Goal: Task Accomplishment & Management: Manage account settings

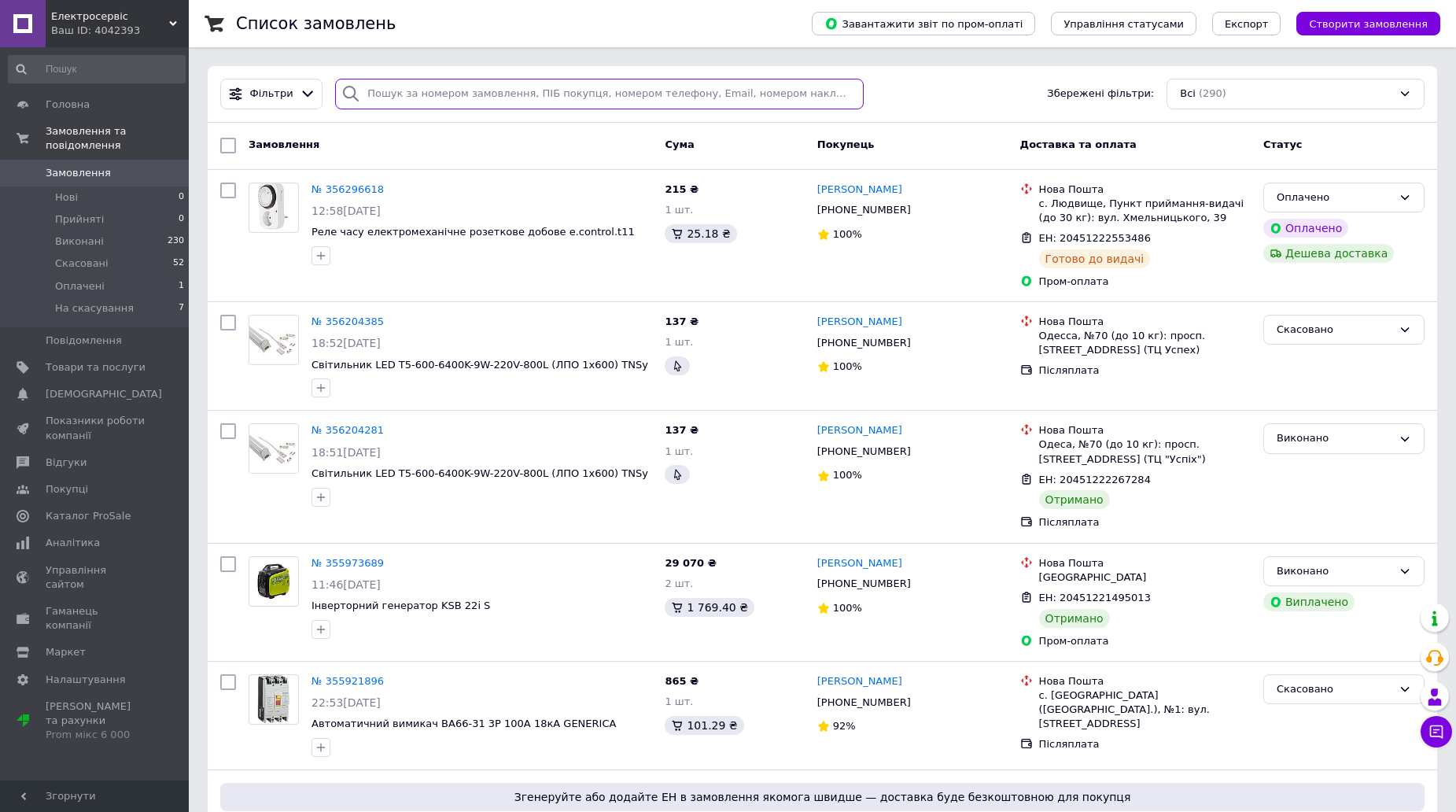
click at [401, 86] on input "search" at bounding box center [599, 94] width 528 height 31
paste input "20451211848282"
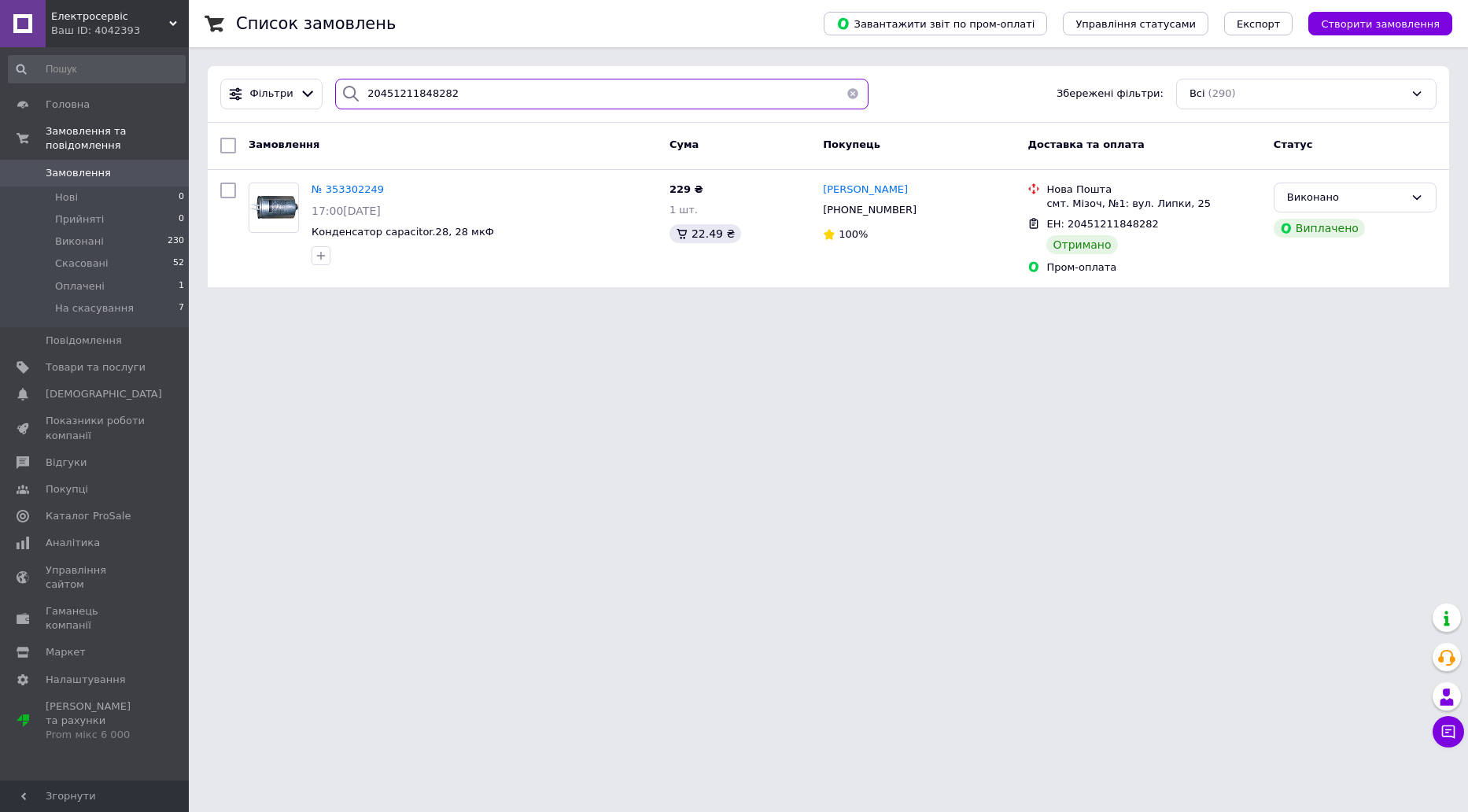
type input "20451211848282"
click at [850, 93] on button "button" at bounding box center [852, 94] width 32 height 31
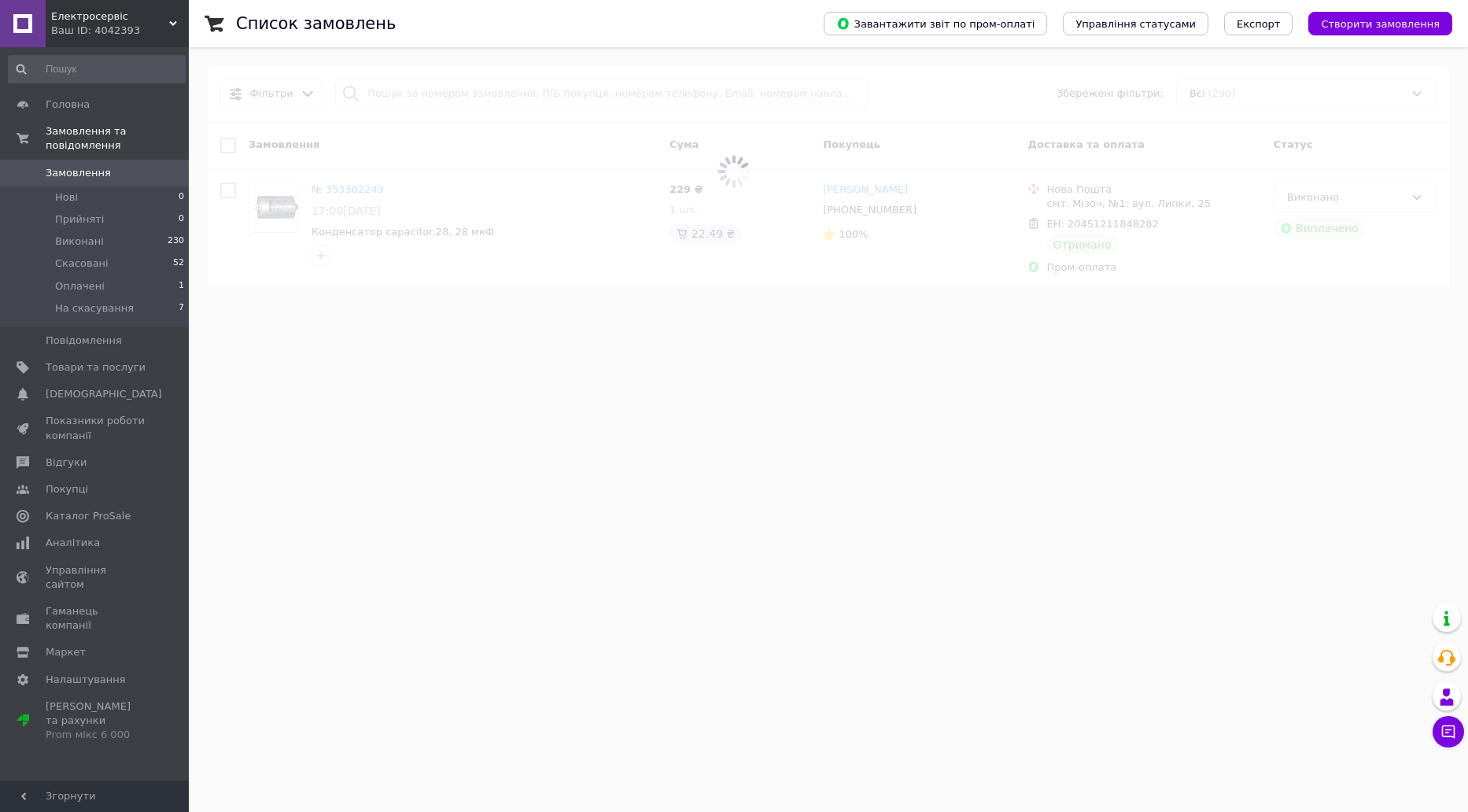
click at [84, 166] on span "Замовлення" at bounding box center [78, 173] width 65 height 15
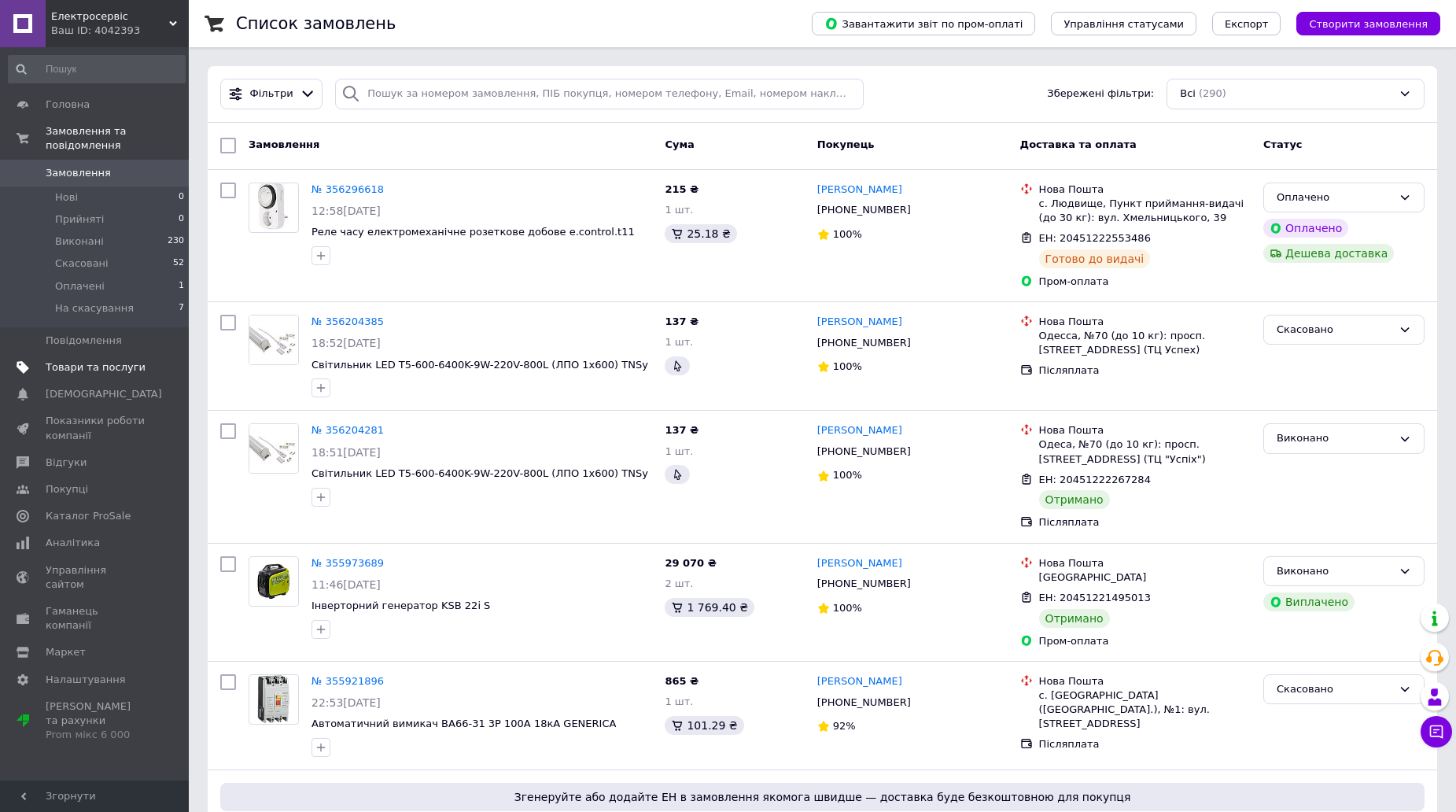
click at [90, 362] on link "Товари та послуги" at bounding box center [97, 367] width 193 height 26
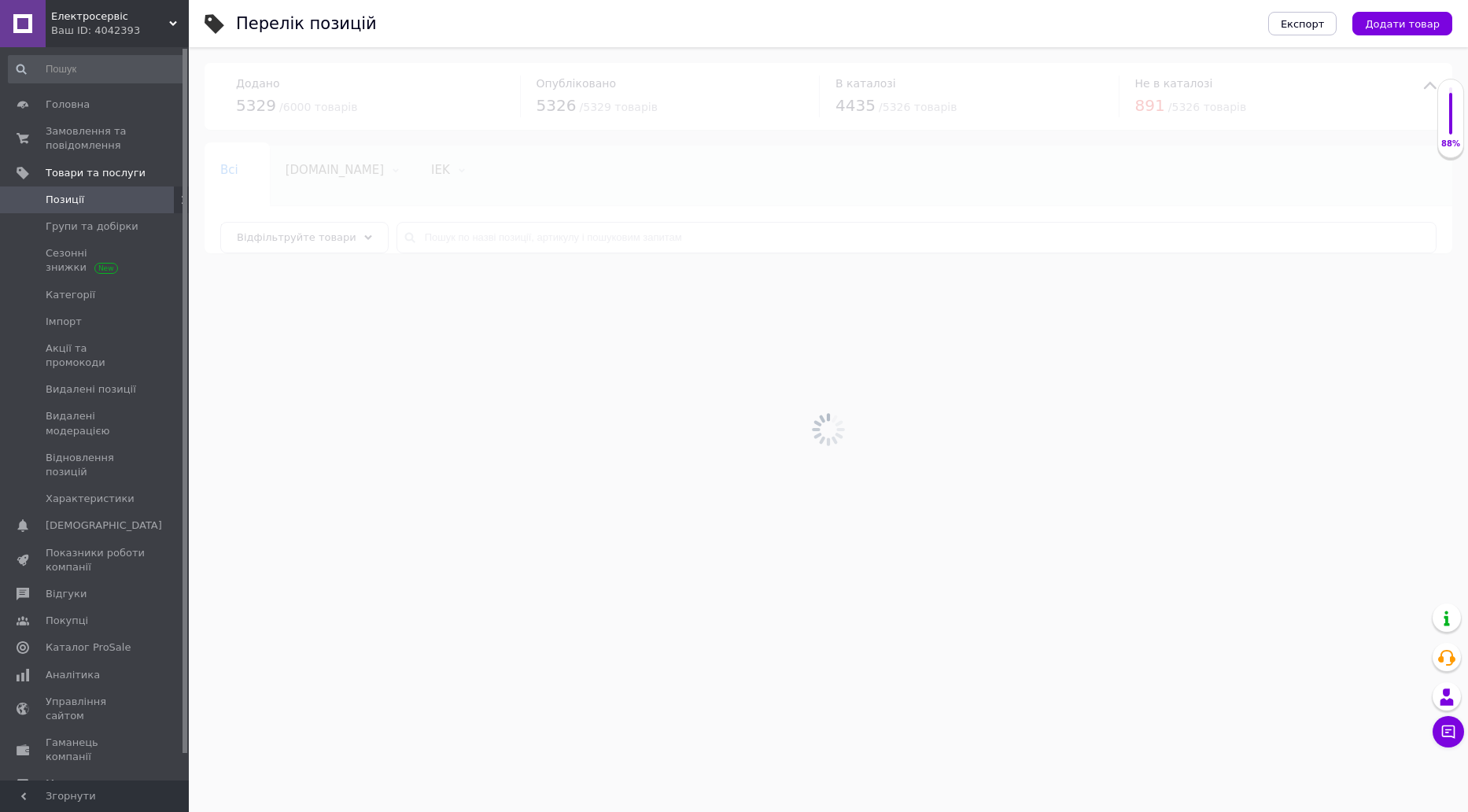
click at [502, 243] on div at bounding box center [828, 429] width 1279 height 765
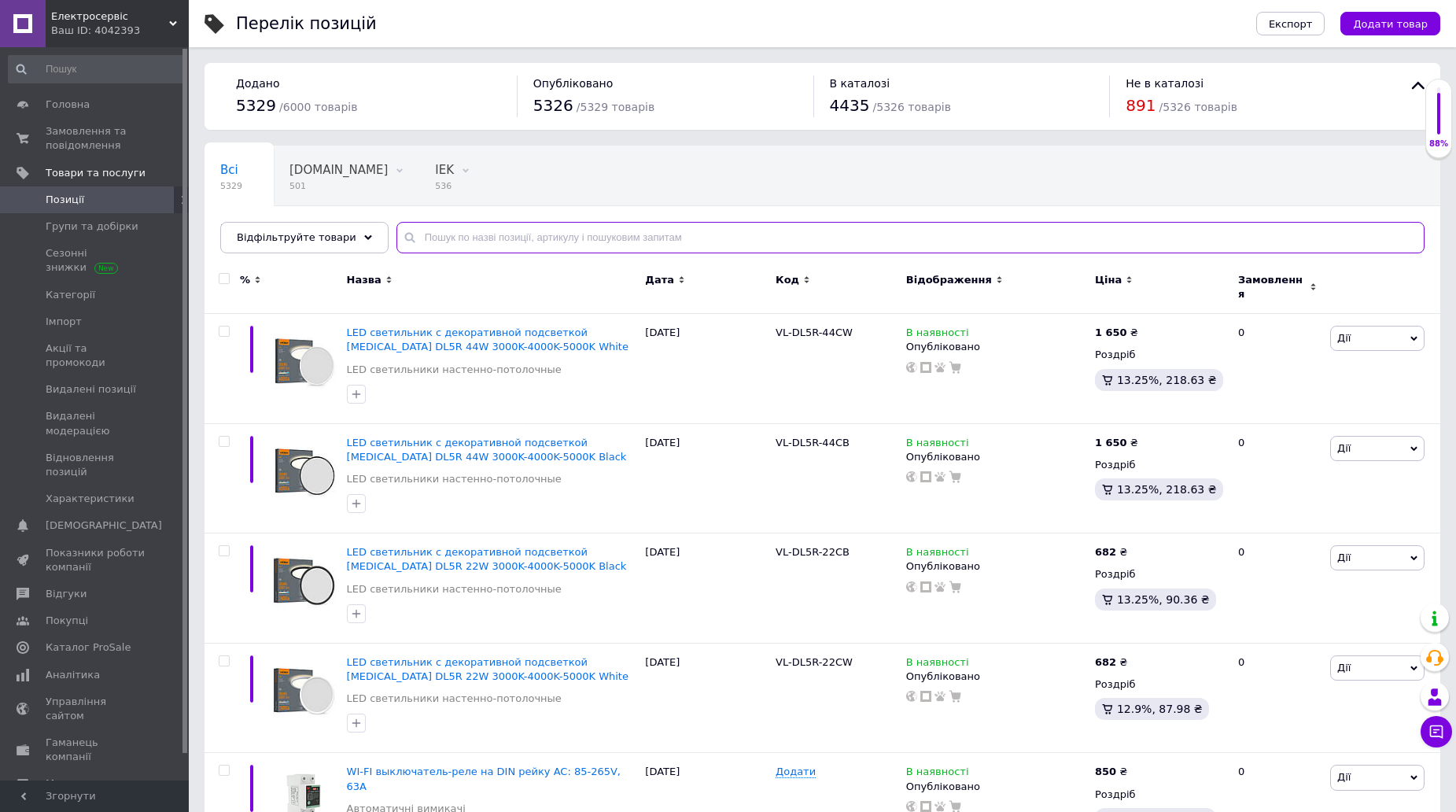
click at [439, 242] on input "text" at bounding box center [911, 238] width 1029 height 32
paste input "PL10P-GR"
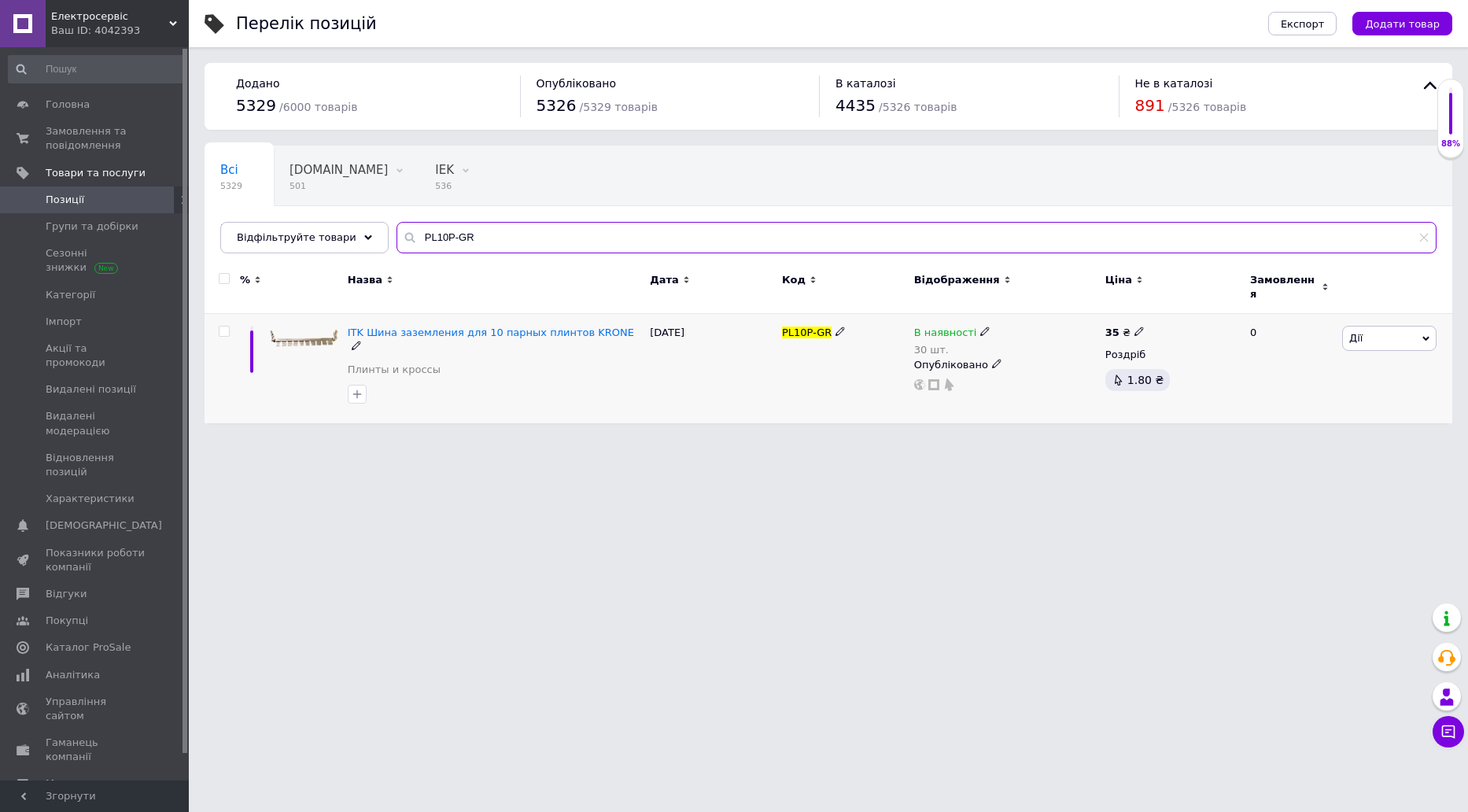
type input "PL10P-GR"
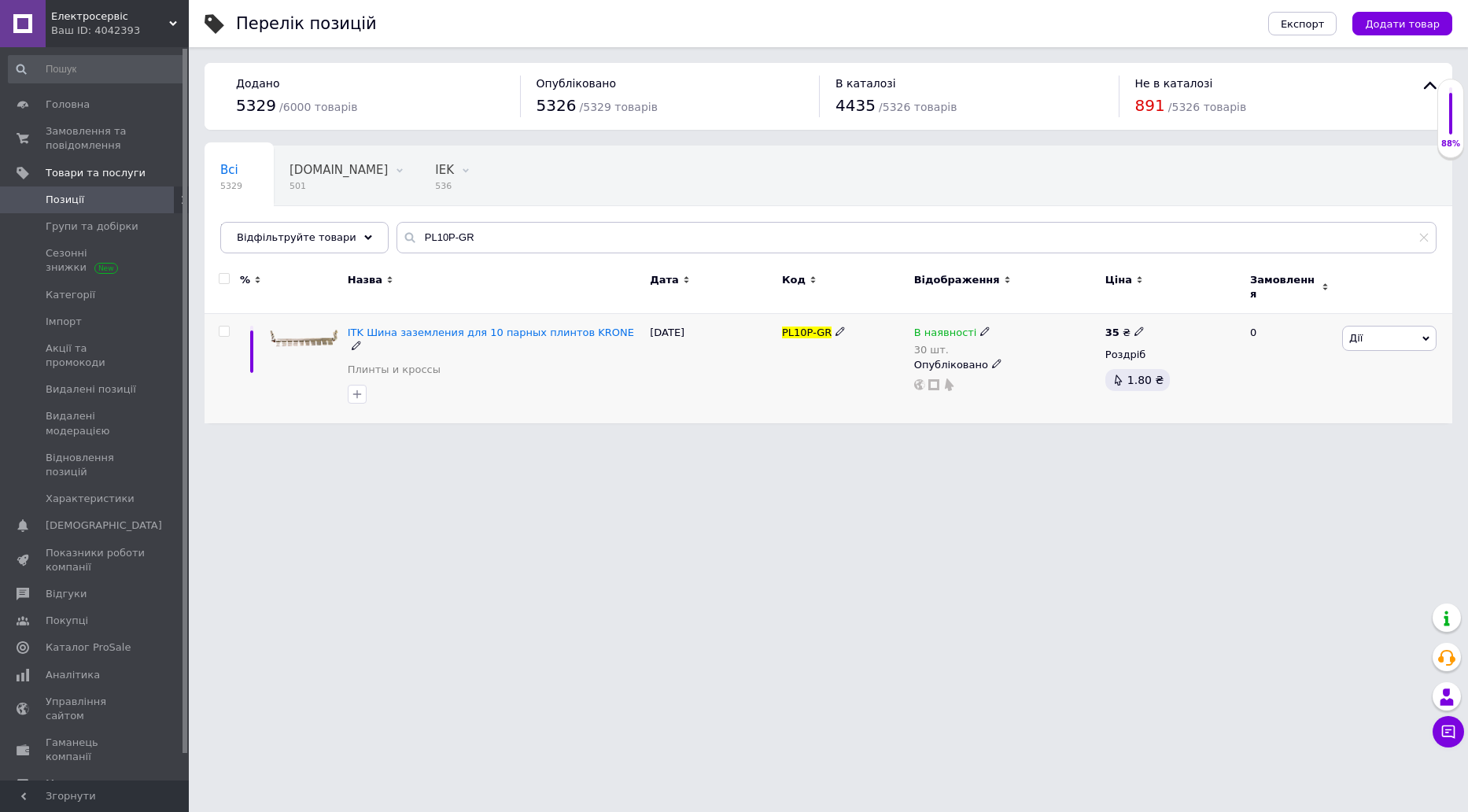
click at [981, 327] on icon at bounding box center [985, 331] width 9 height 9
click at [1046, 344] on li "Немає в наявності" at bounding box center [1071, 353] width 150 height 22
drag, startPoint x: 1044, startPoint y: 370, endPoint x: 987, endPoint y: 373, distance: 57.1
click at [988, 373] on div "Наявність Немає в наявності В наявності Під замовлення Готово до відправки Зали…" at bounding box center [1094, 342] width 214 height 127
type input "0"
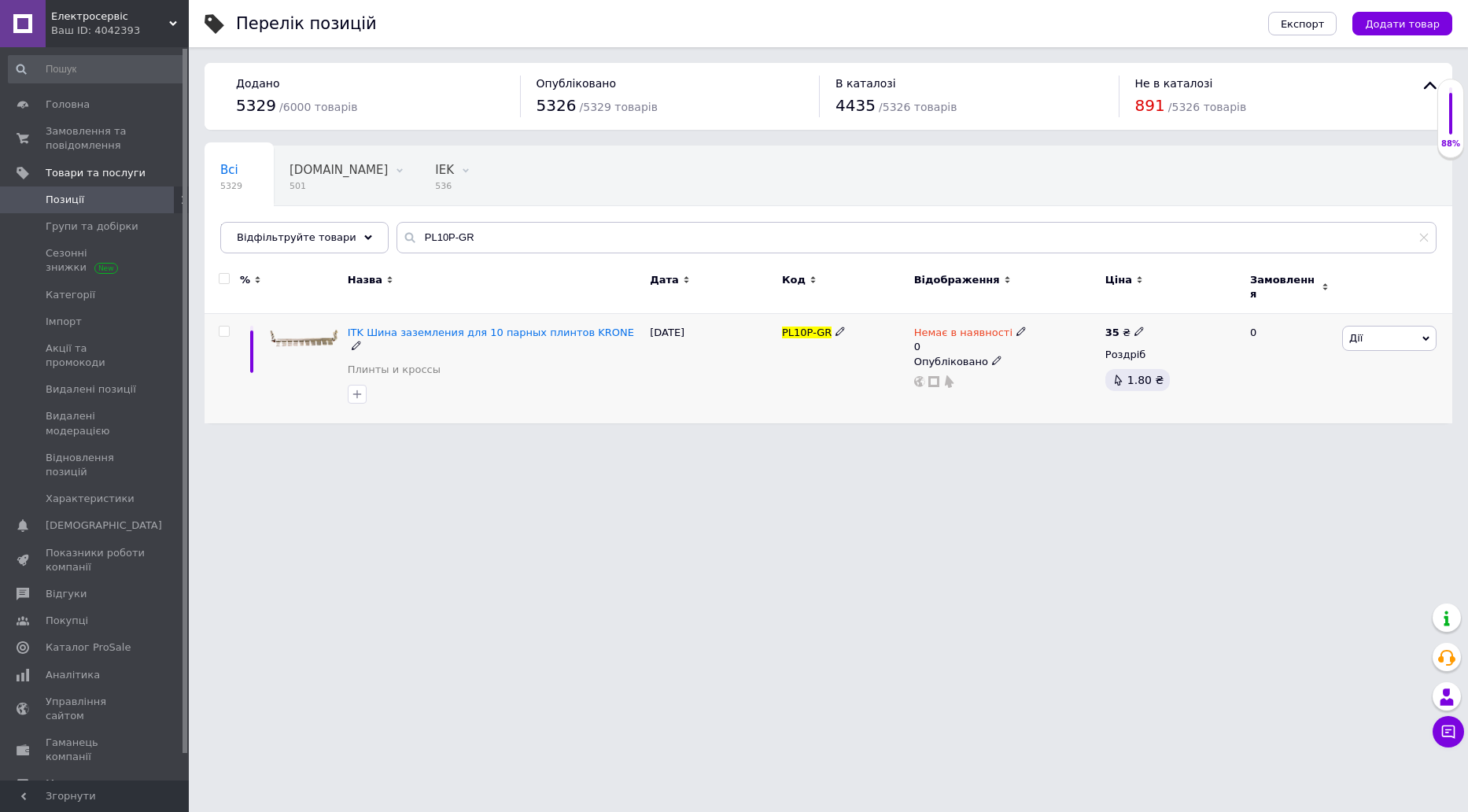
click at [818, 327] on span "PL10P-GR" at bounding box center [807, 332] width 50 height 12
click at [786, 327] on span "PL10P-GR" at bounding box center [807, 332] width 50 height 12
drag, startPoint x: 780, startPoint y: 319, endPoint x: 847, endPoint y: 330, distance: 67.9
click at [847, 330] on div "PL10P-GR" at bounding box center [844, 368] width 133 height 109
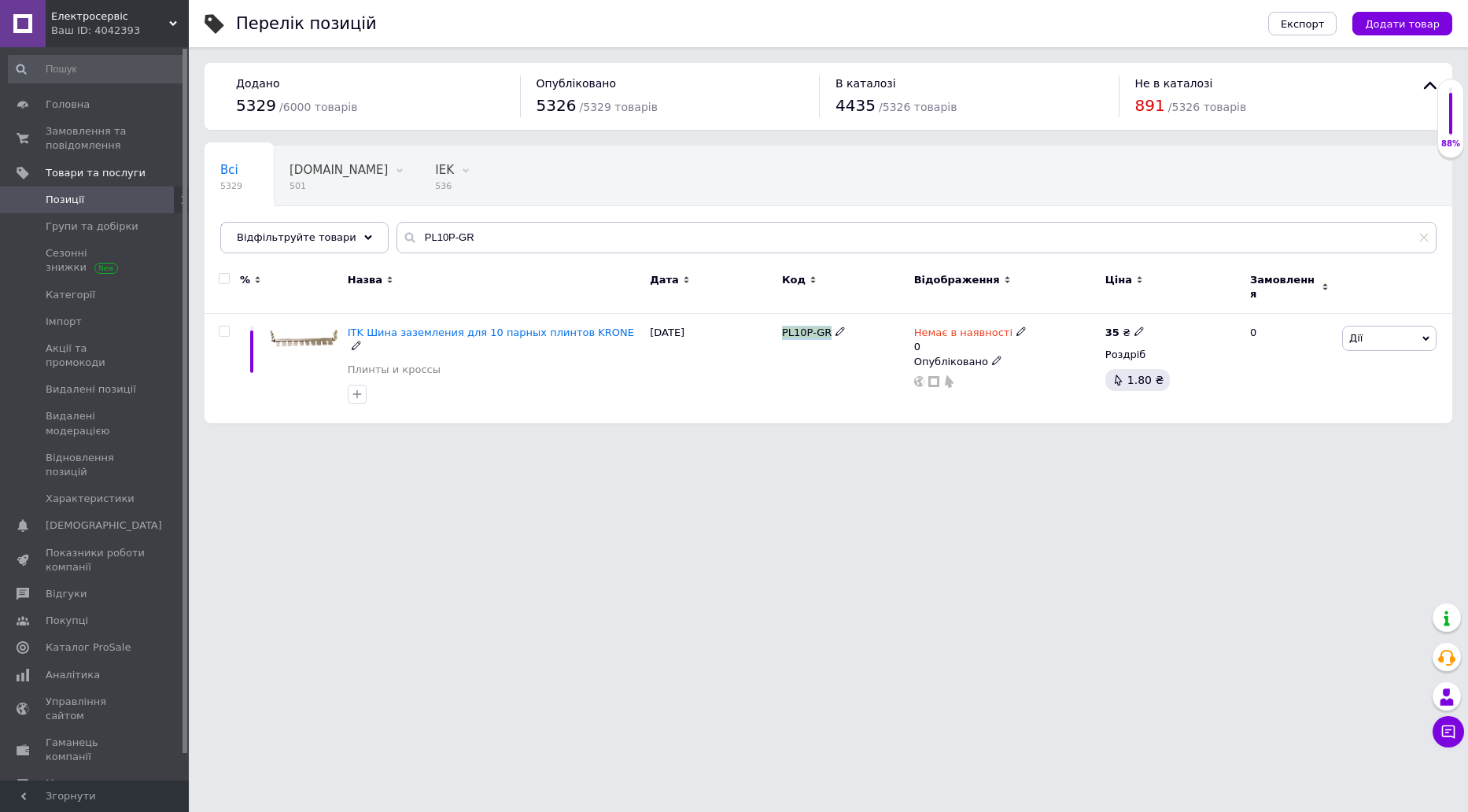
copy div "PL10P-GR"
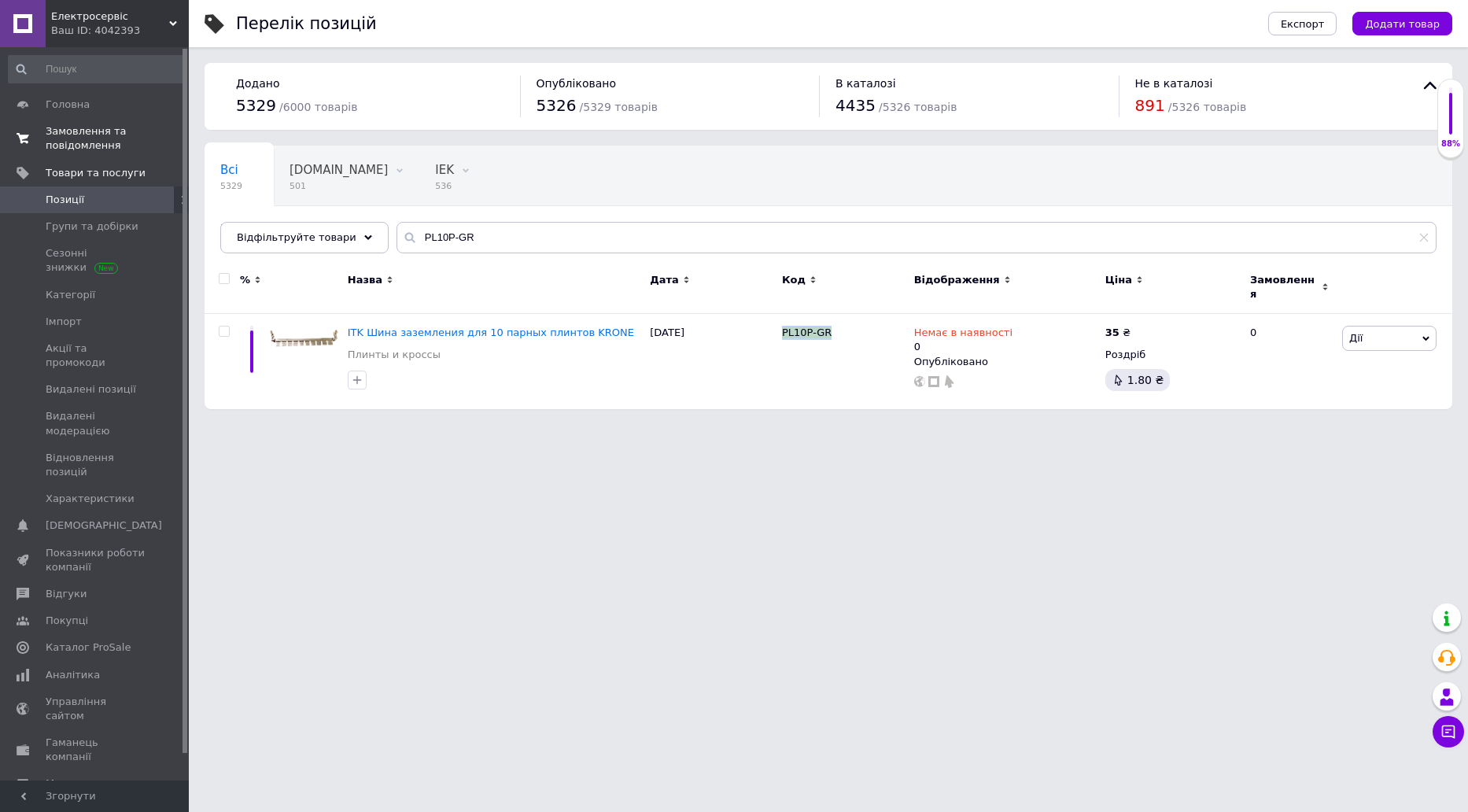
click at [118, 150] on span "Замовлення та повідомлення" at bounding box center [95, 138] width 100 height 28
